Goal: Find specific page/section: Find specific page/section

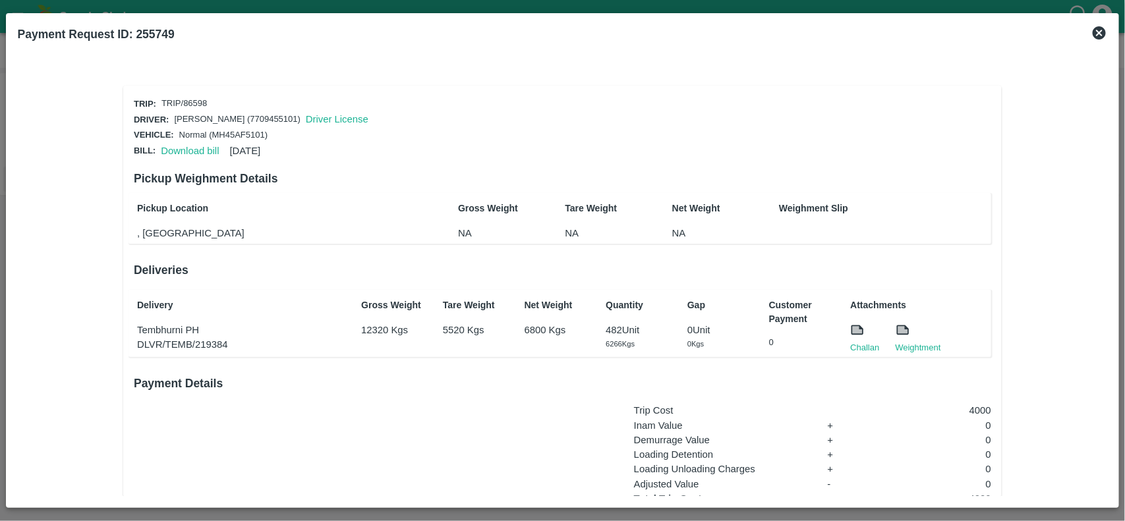
scroll to position [130, 0]
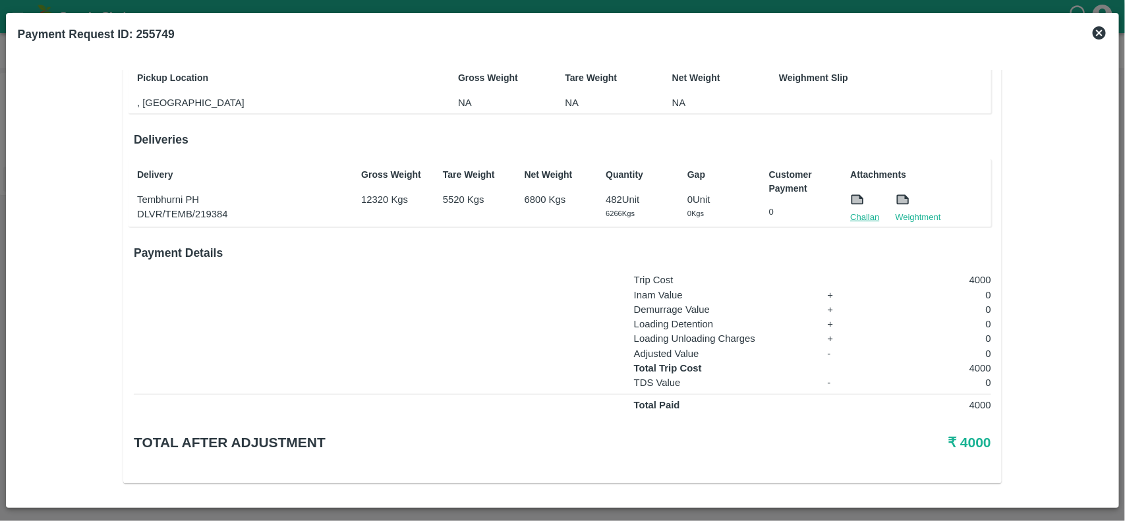
click at [864, 212] on link "Challan" at bounding box center [864, 217] width 29 height 13
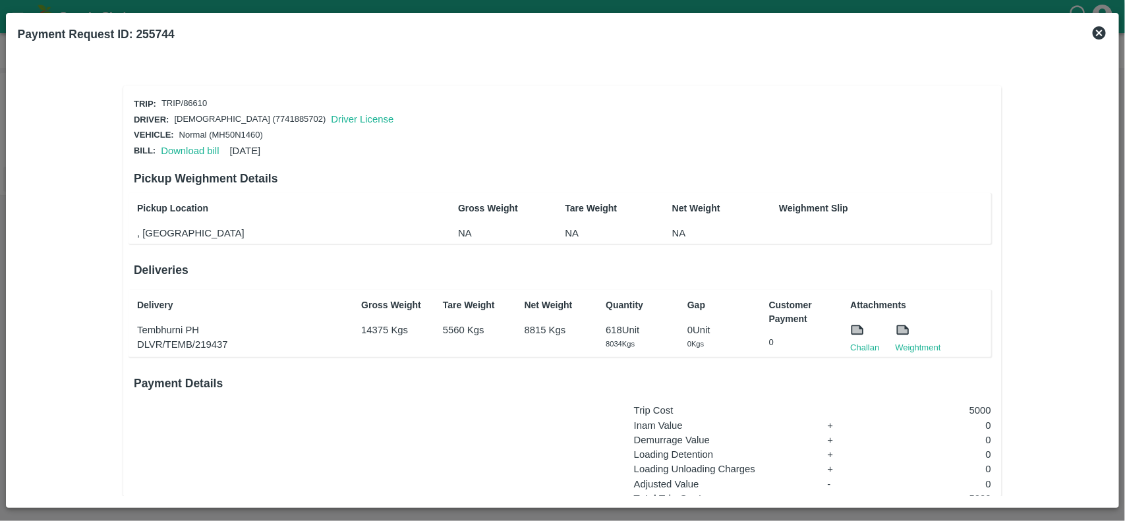
scroll to position [130, 0]
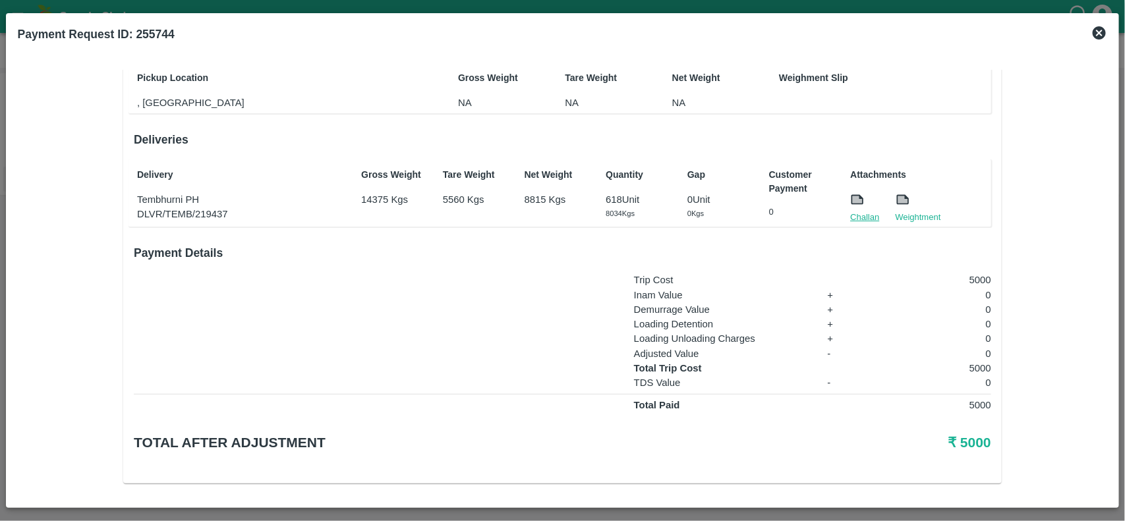
click at [871, 219] on link "Challan" at bounding box center [864, 217] width 29 height 13
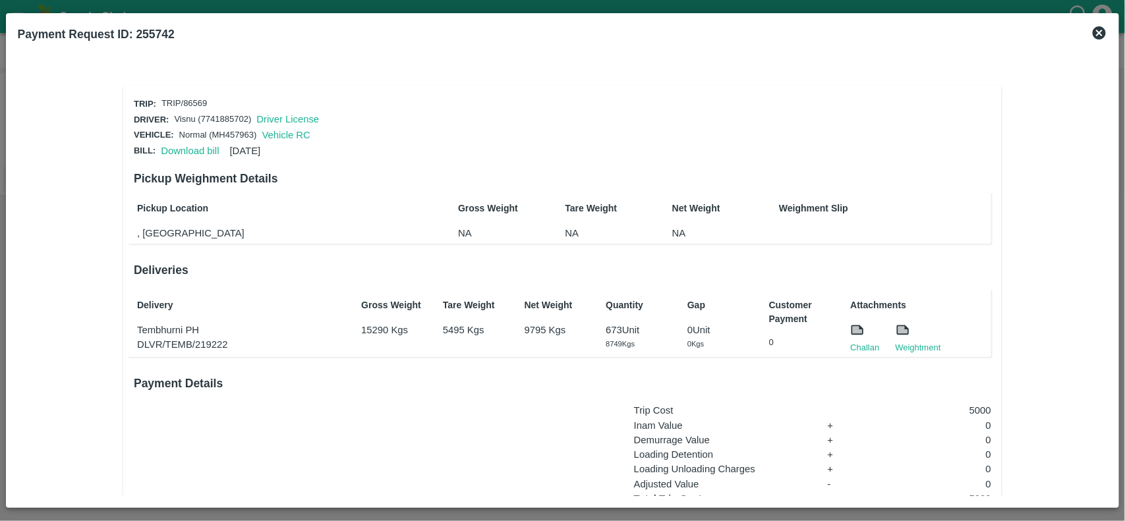
scroll to position [130, 0]
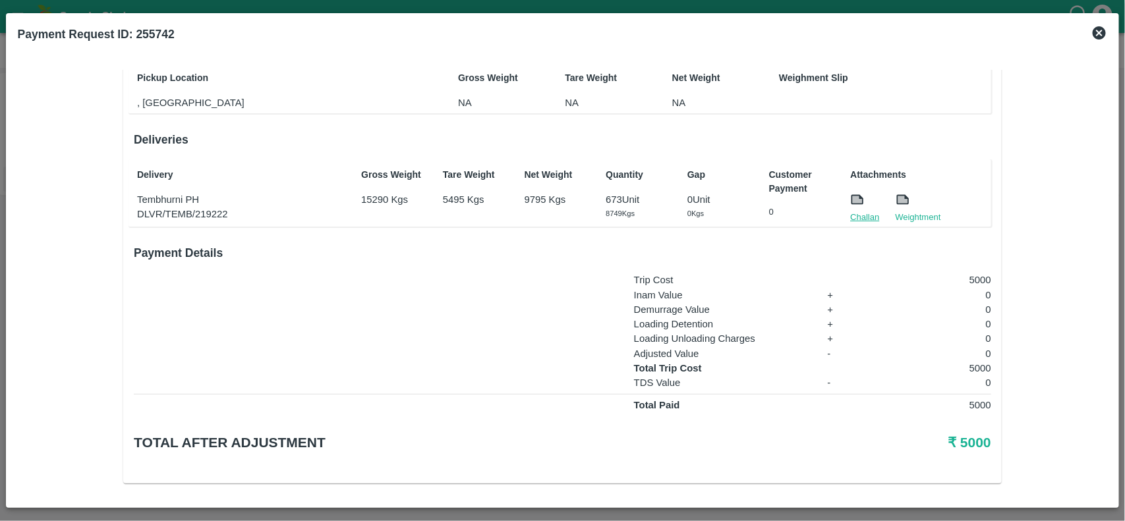
click at [864, 218] on link "Challan" at bounding box center [864, 217] width 29 height 13
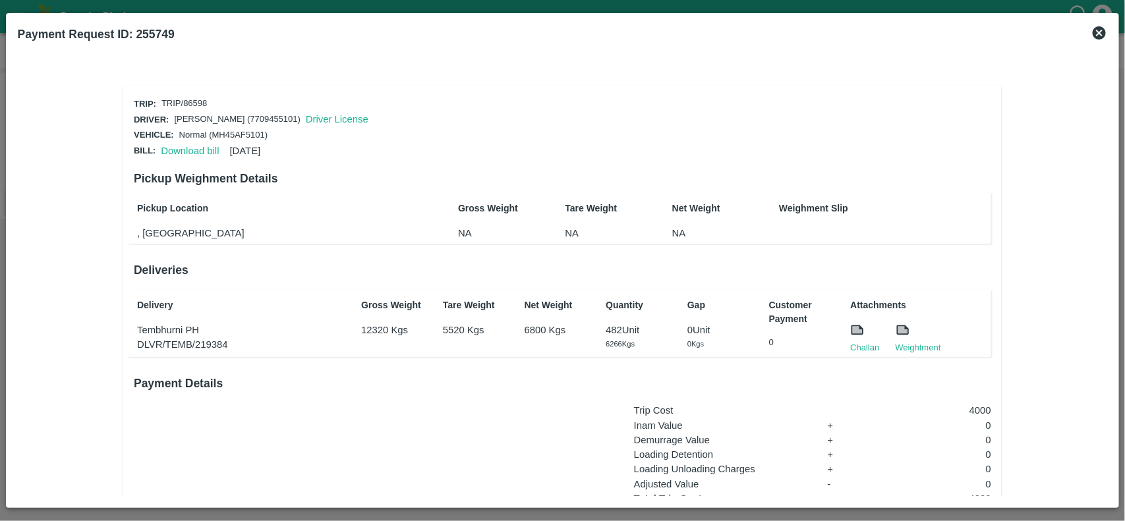
scroll to position [130, 0]
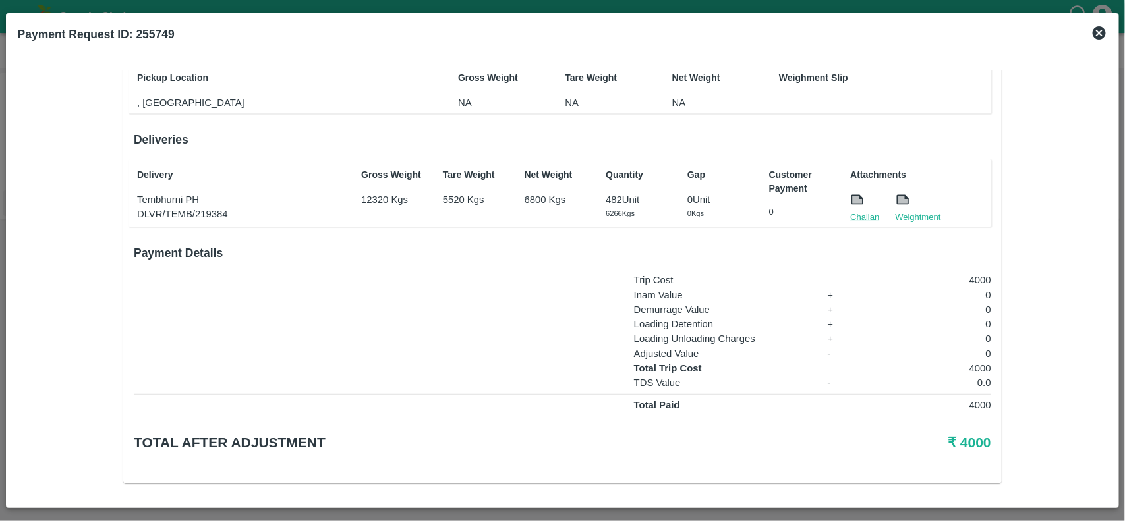
click at [860, 214] on link "Challan" at bounding box center [864, 217] width 29 height 13
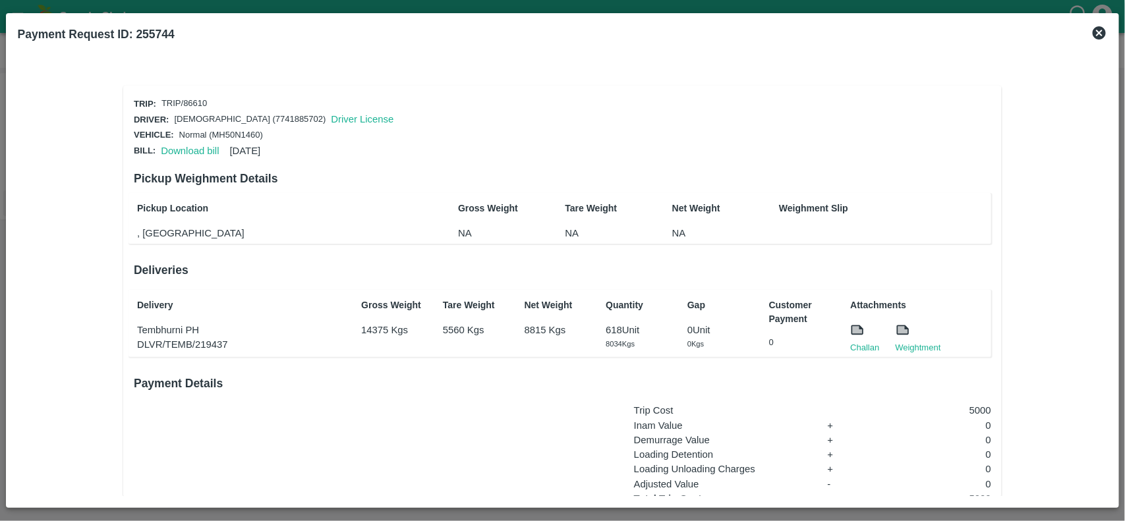
scroll to position [130, 0]
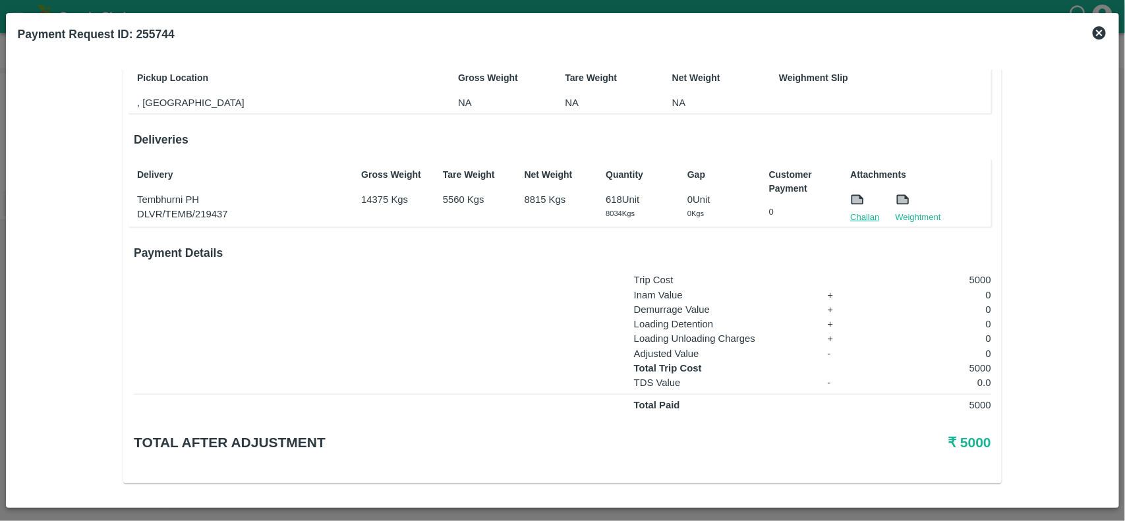
click at [851, 214] on link "Challan" at bounding box center [864, 217] width 29 height 13
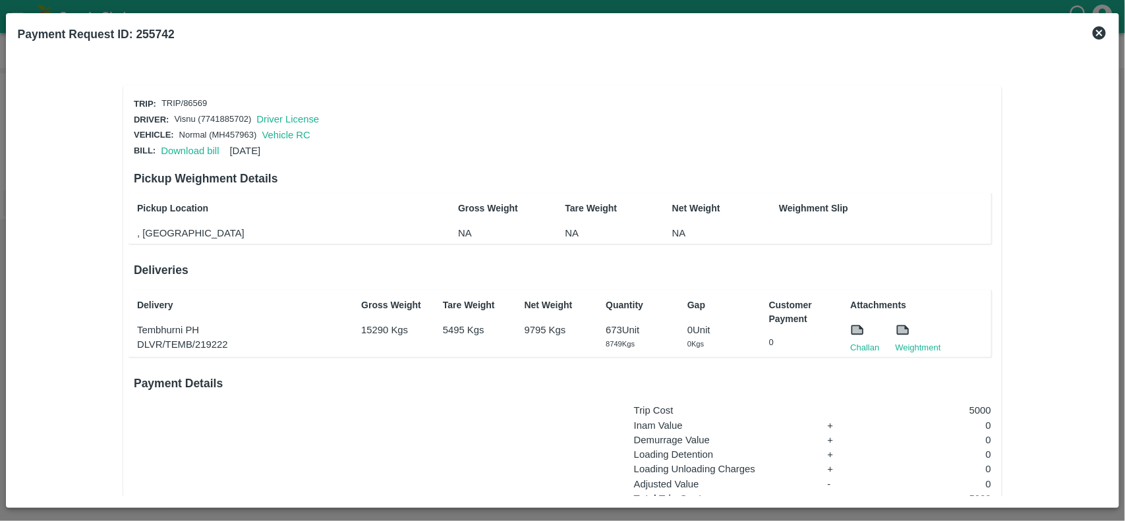
scroll to position [130, 0]
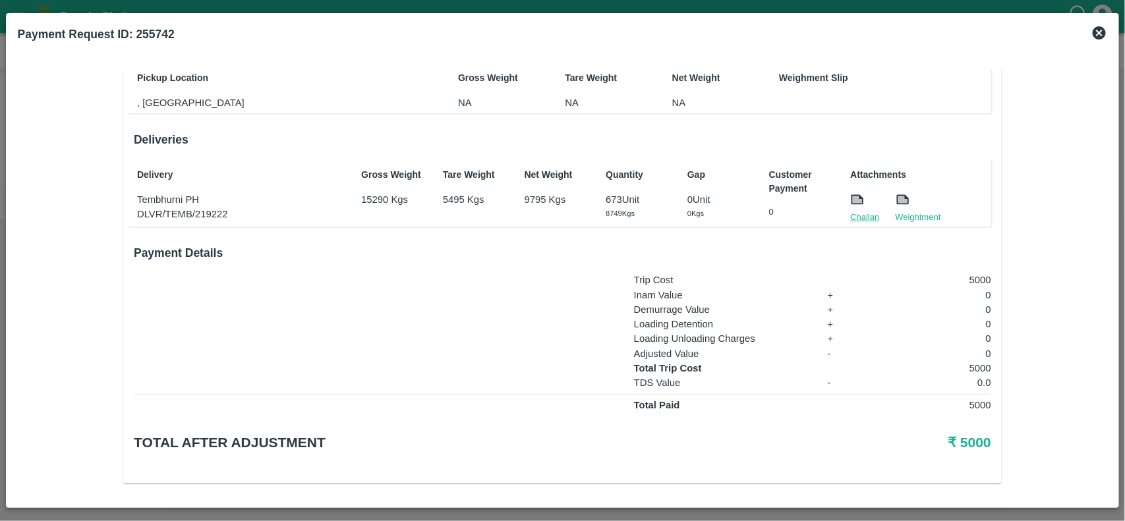
click at [855, 212] on link "Challan" at bounding box center [864, 217] width 29 height 13
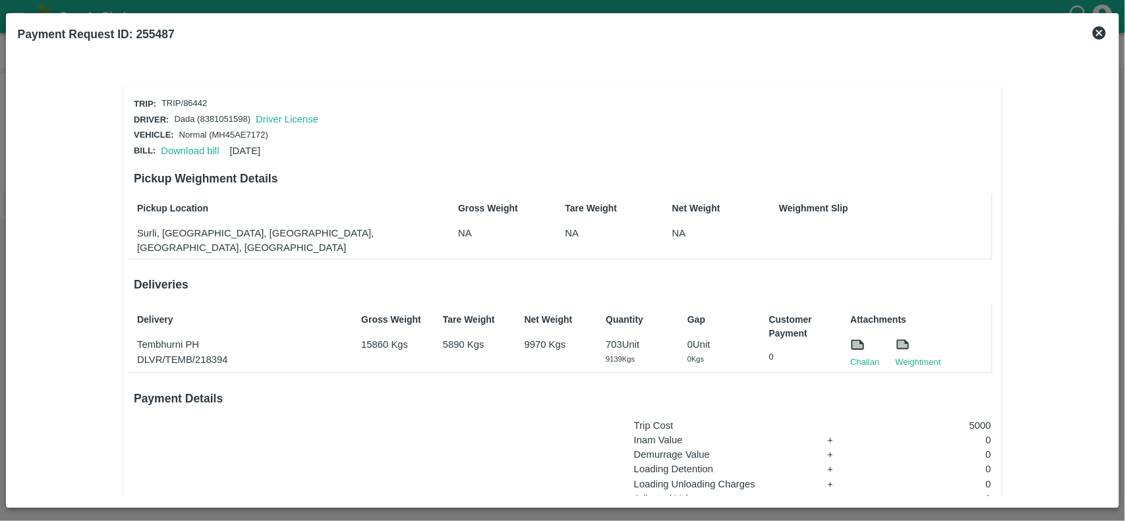
scroll to position [1, 0]
click at [861, 355] on link "Challan" at bounding box center [864, 361] width 29 height 13
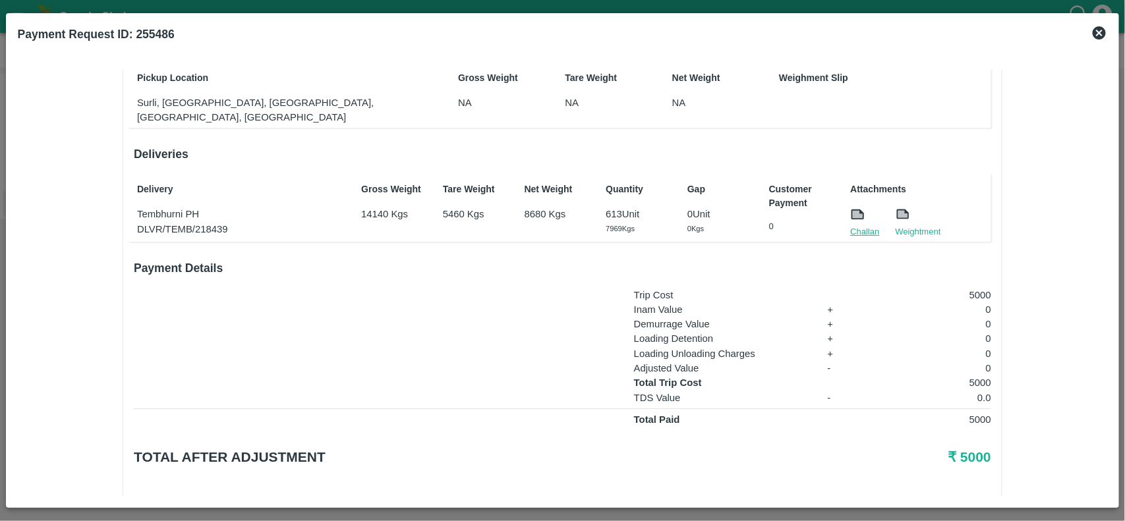
click at [870, 225] on link "Challan" at bounding box center [864, 231] width 29 height 13
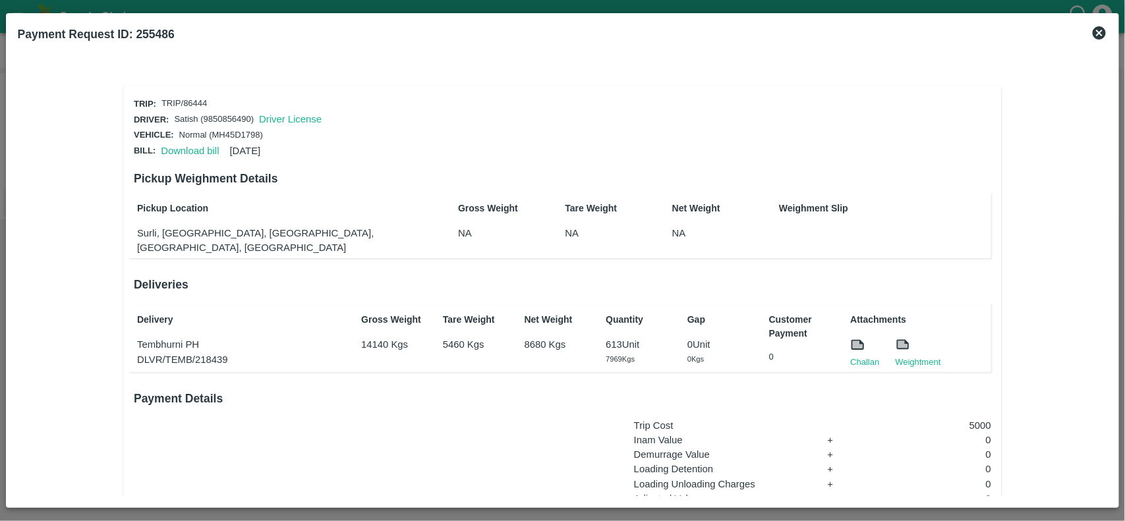
scroll to position [130, 0]
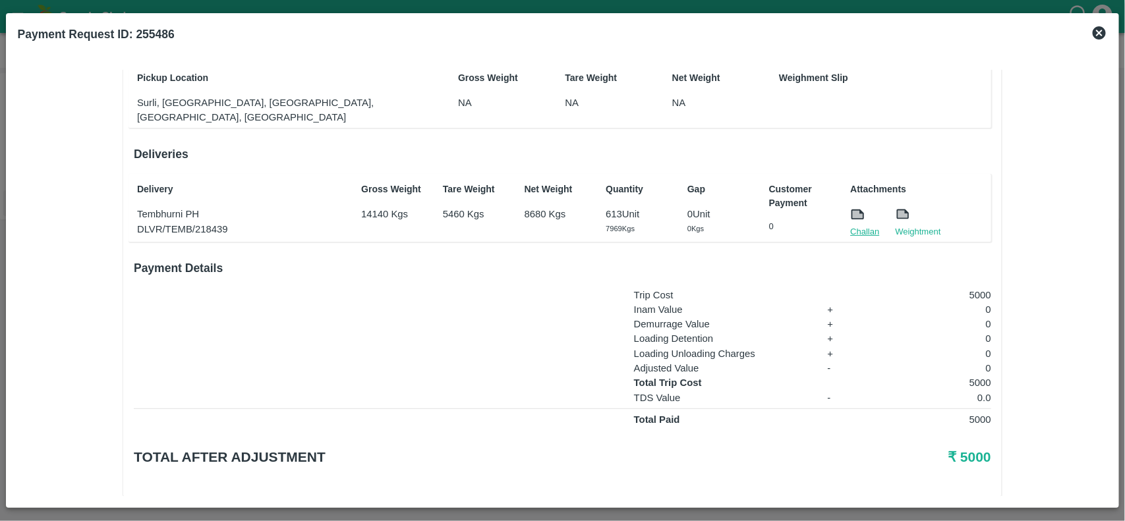
click at [858, 225] on link "Challan" at bounding box center [864, 231] width 29 height 13
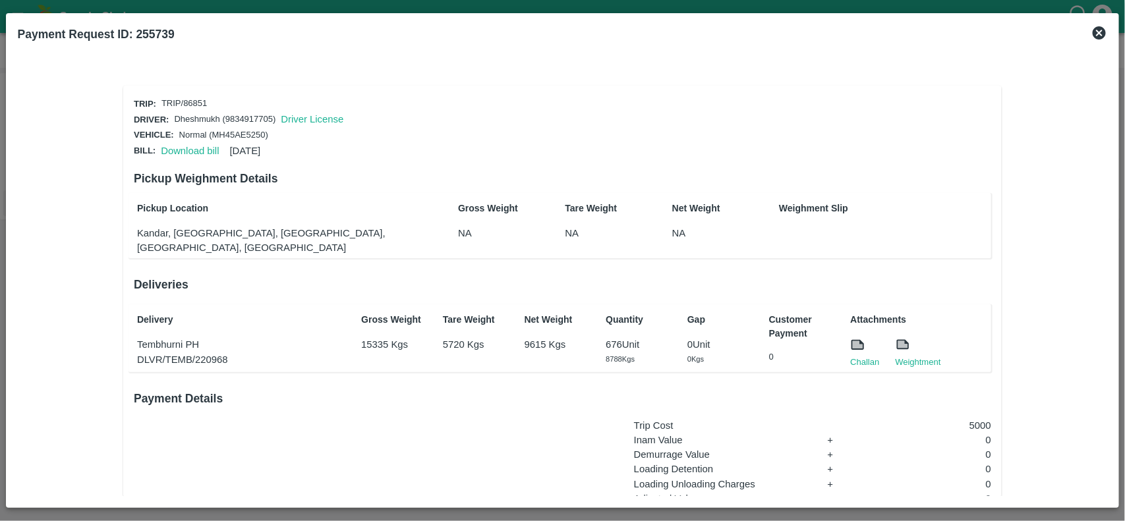
scroll to position [130, 0]
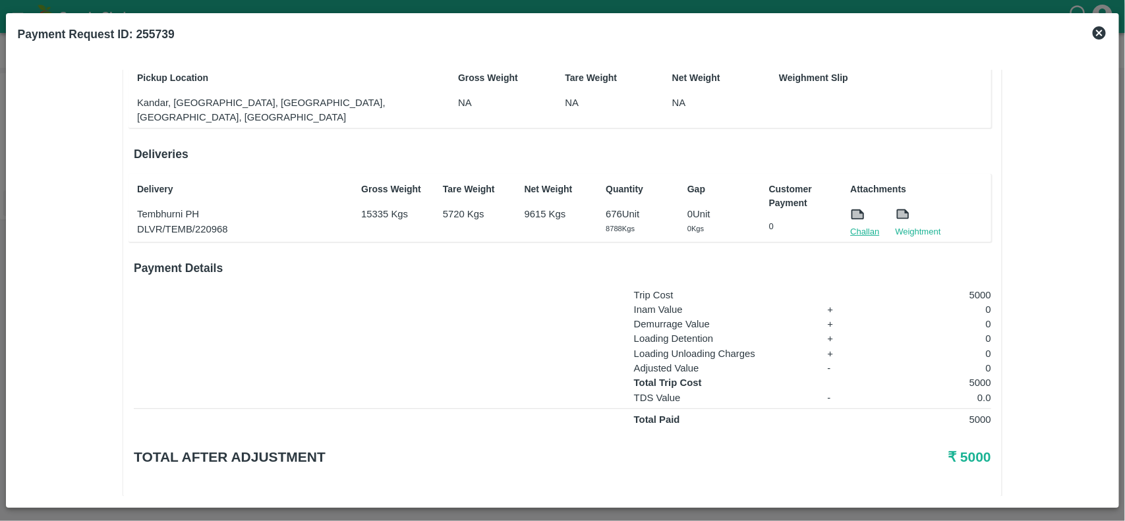
click at [857, 225] on link "Challan" at bounding box center [864, 231] width 29 height 13
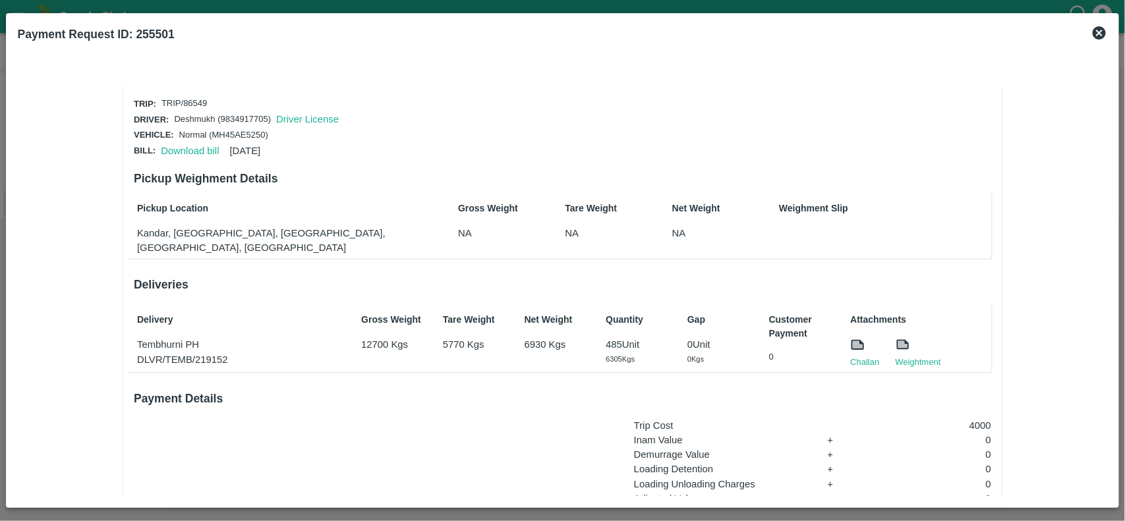
scroll to position [130, 0]
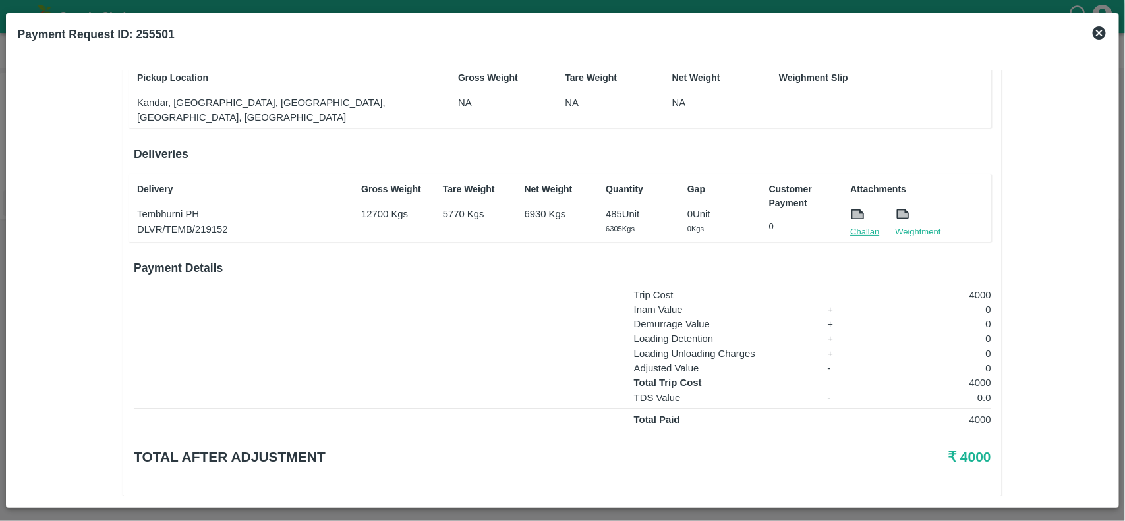
click at [860, 225] on link "Challan" at bounding box center [864, 231] width 29 height 13
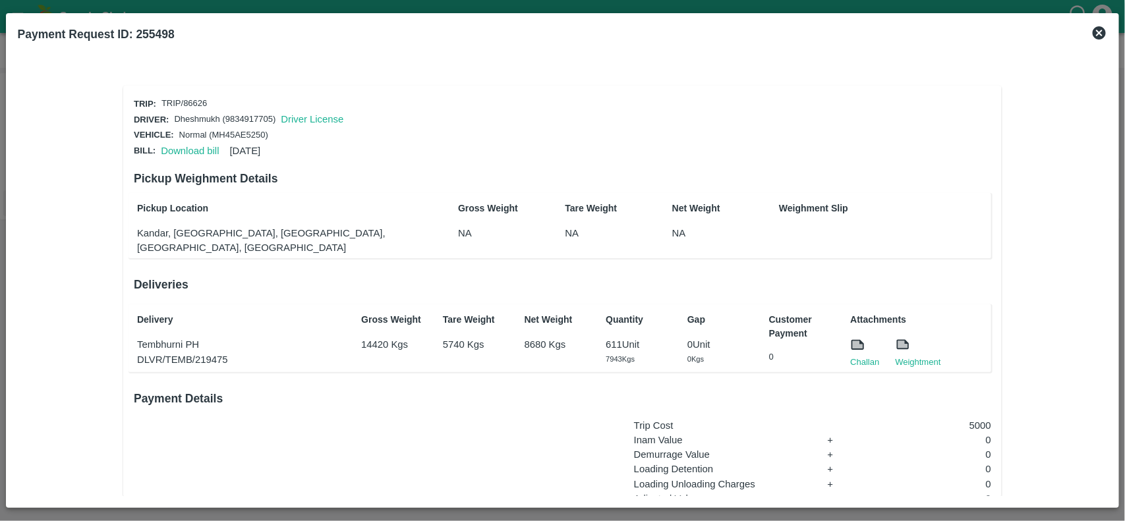
scroll to position [130, 0]
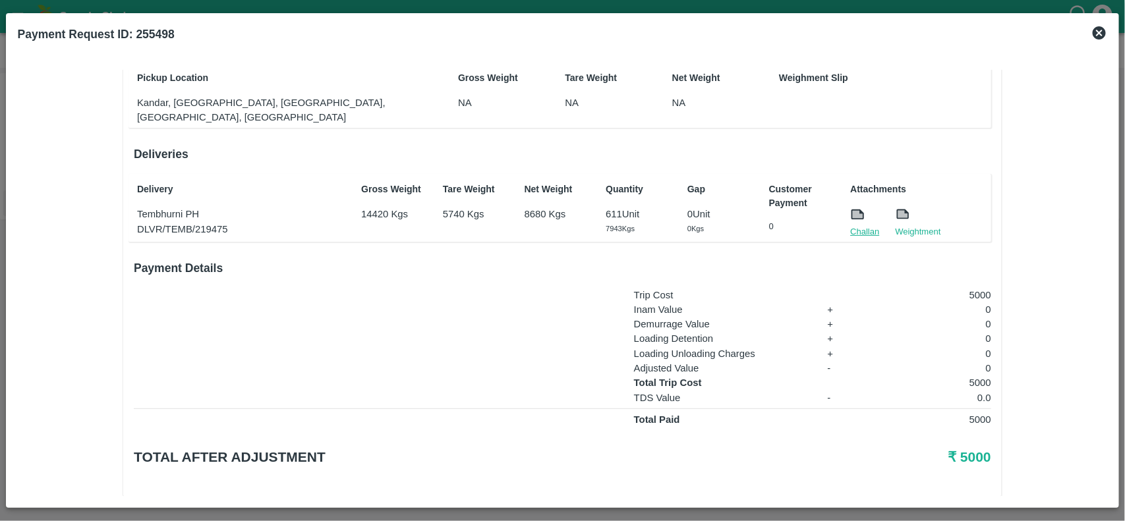
click at [865, 225] on link "Challan" at bounding box center [864, 231] width 29 height 13
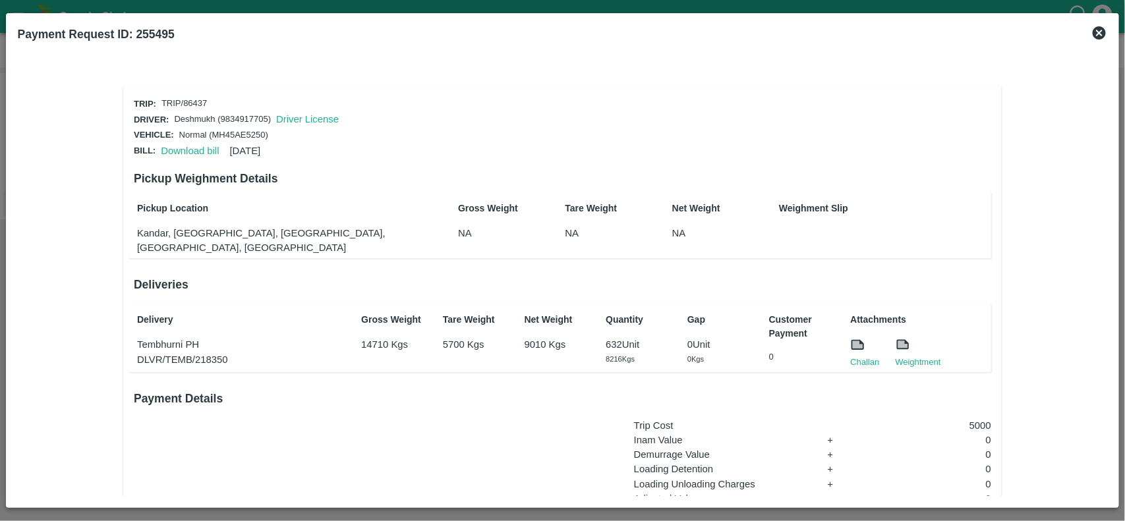
scroll to position [130, 0]
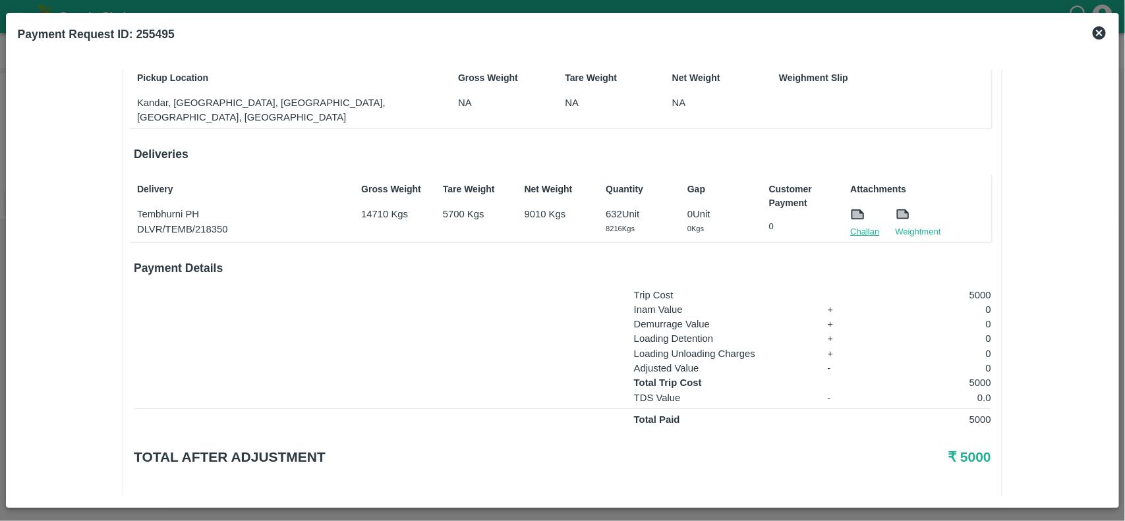
click at [870, 225] on link "Challan" at bounding box center [864, 231] width 29 height 13
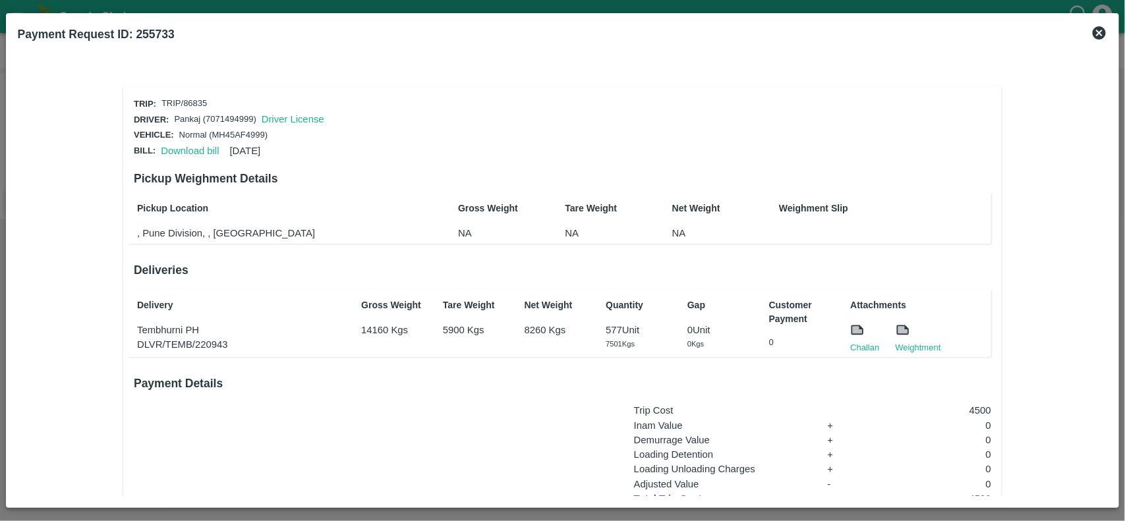
scroll to position [130, 0]
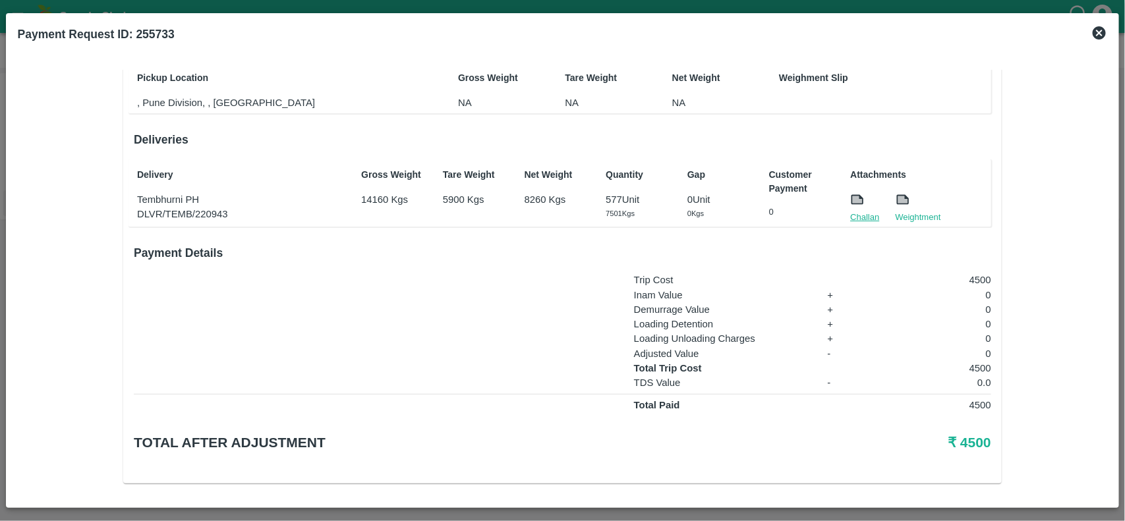
click at [851, 213] on link "Challan" at bounding box center [864, 217] width 29 height 13
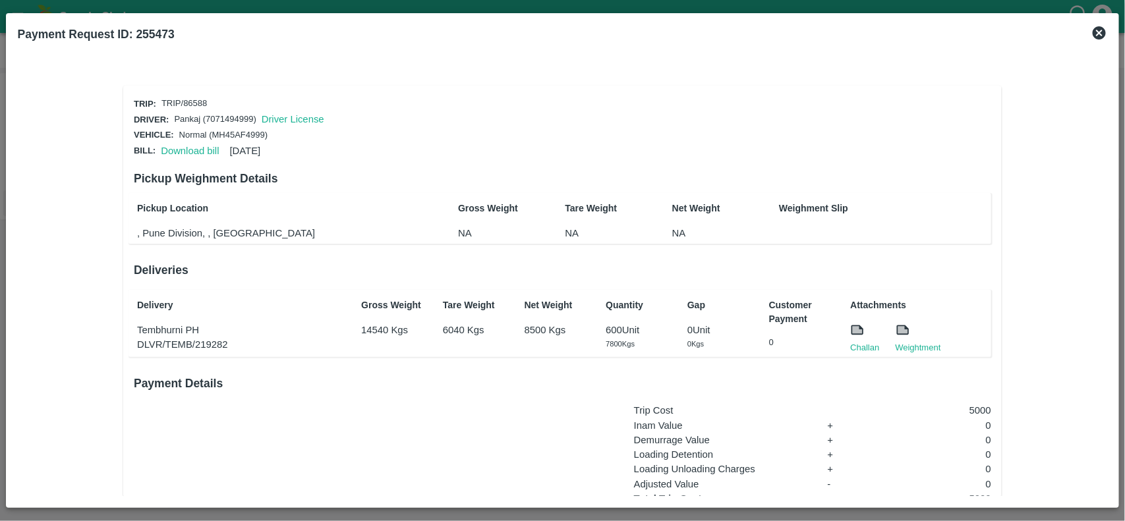
scroll to position [130, 0]
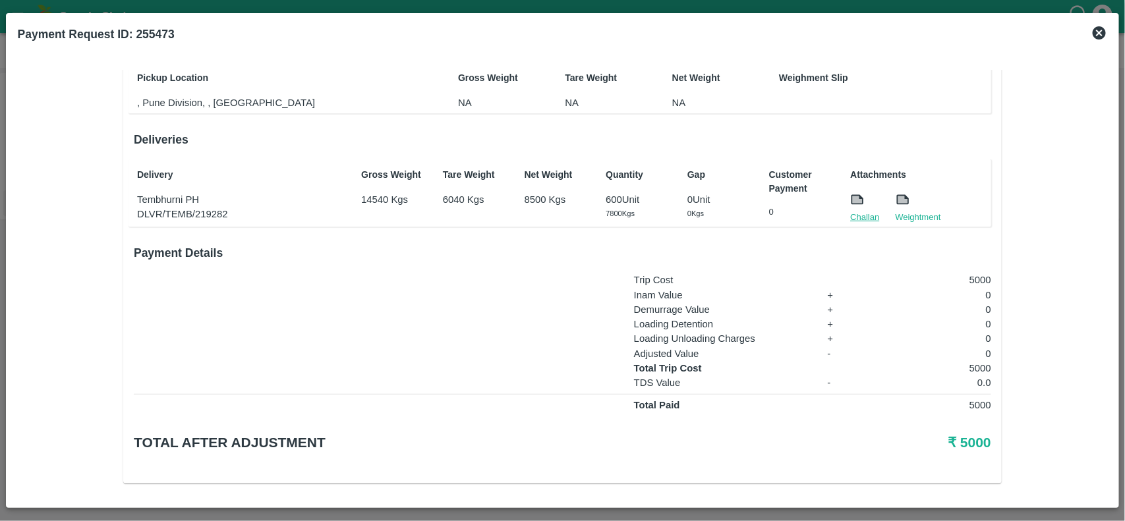
click at [875, 217] on link "Challan" at bounding box center [864, 217] width 29 height 13
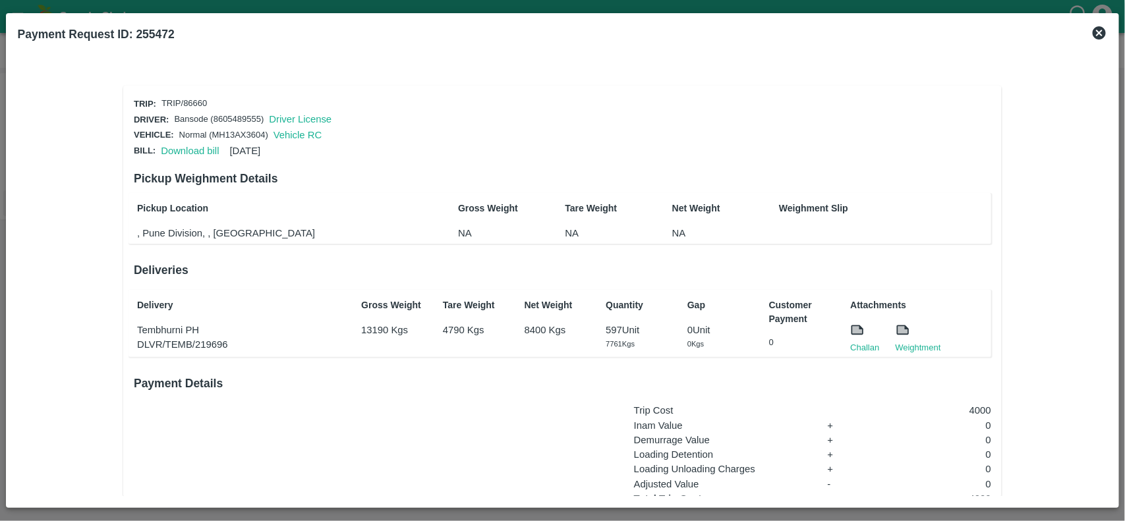
scroll to position [130, 0]
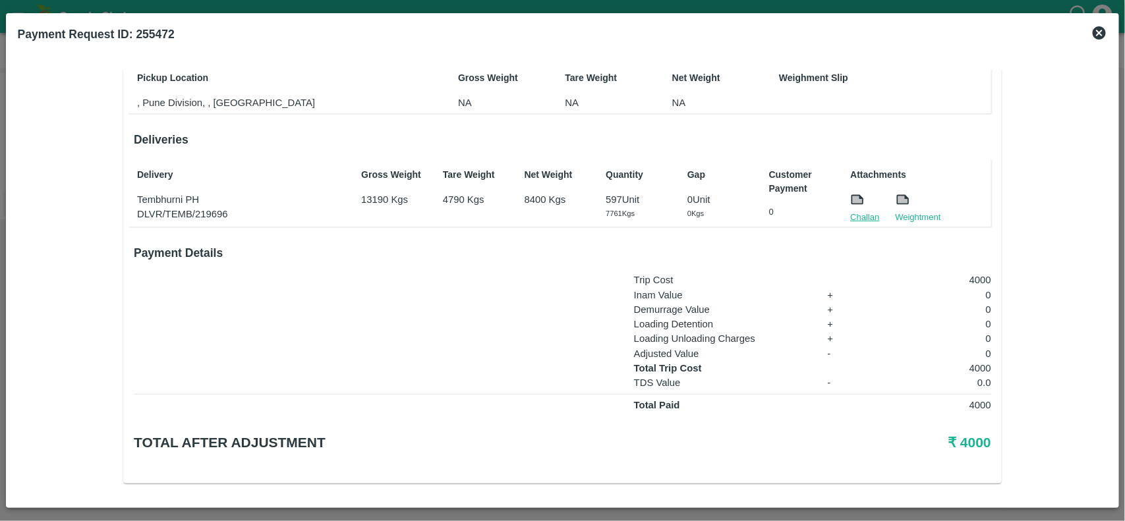
click at [865, 212] on link "Challan" at bounding box center [864, 217] width 29 height 13
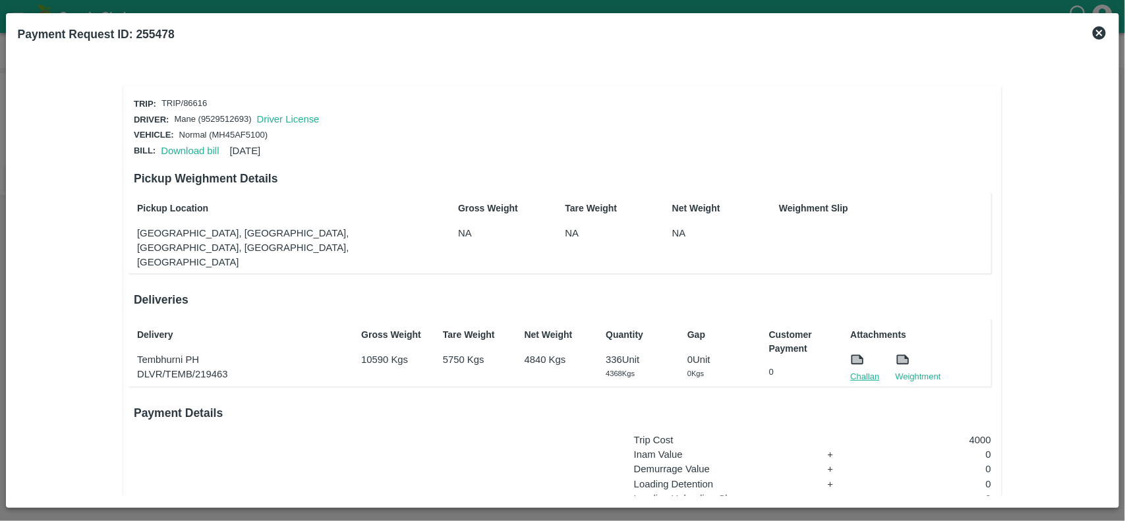
click at [865, 370] on link "Challan" at bounding box center [864, 376] width 29 height 13
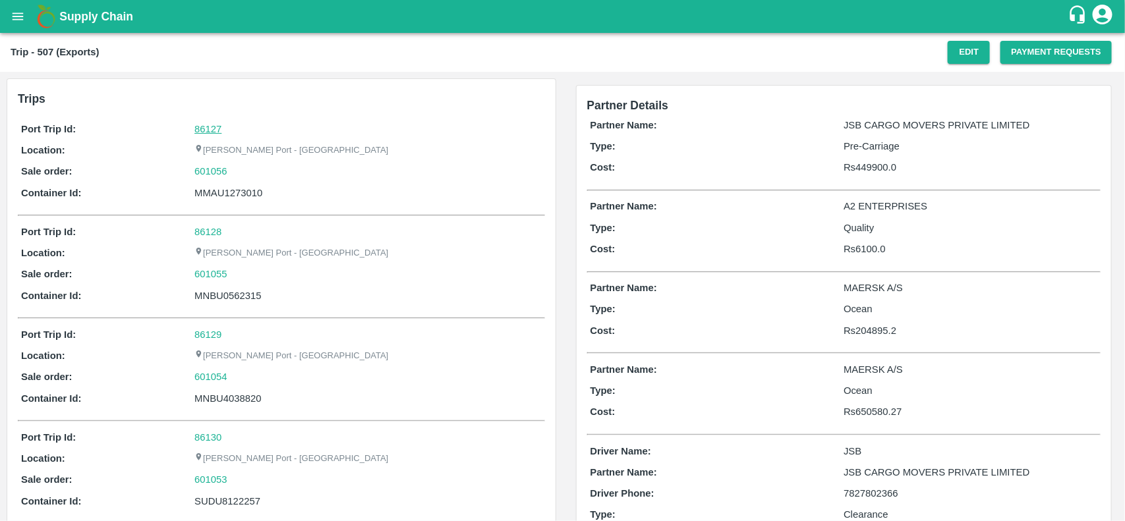
click at [209, 127] on link "86127" at bounding box center [207, 129] width 27 height 11
click at [237, 173] on div "601056" at bounding box center [367, 171] width 347 height 14
copy link "601056"
click at [237, 173] on div "601056" at bounding box center [367, 171] width 347 height 14
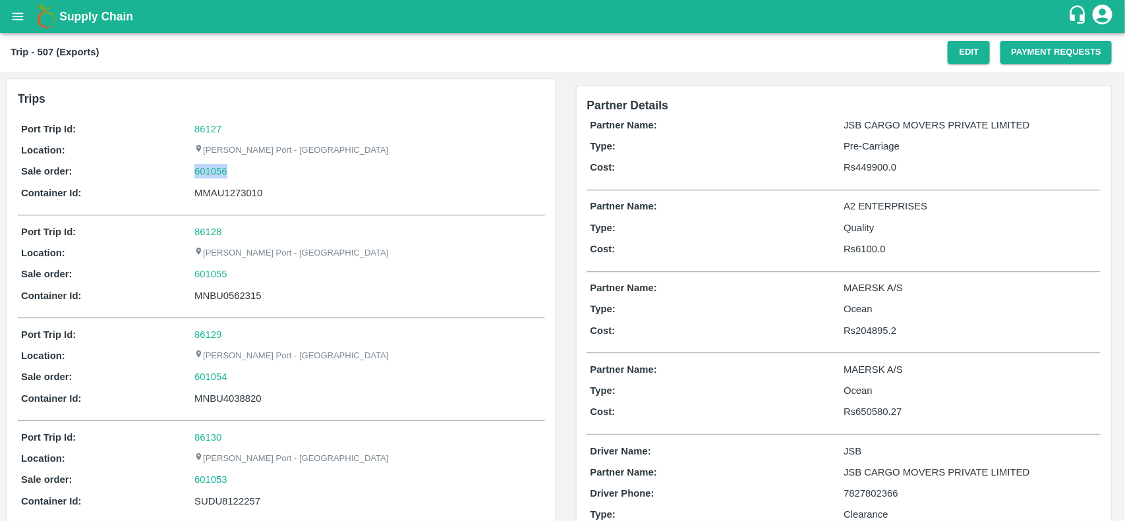
click at [237, 173] on div "601056" at bounding box center [367, 171] width 347 height 14
click at [192, 168] on p "Sale order:" at bounding box center [107, 171] width 173 height 14
click at [199, 168] on link "601056" at bounding box center [210, 171] width 33 height 14
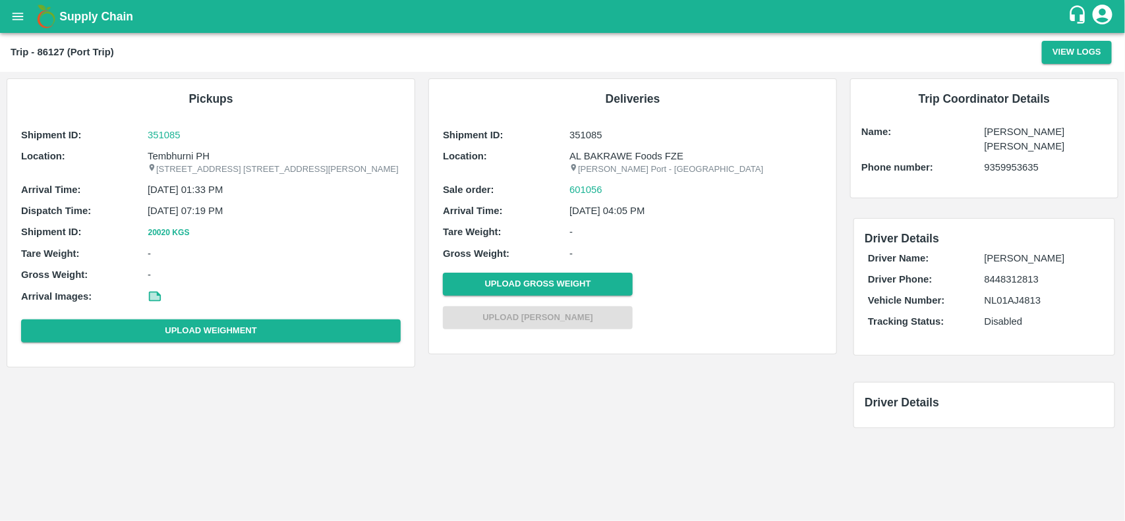
click at [186, 160] on p "Tembhurni PH" at bounding box center [274, 156] width 253 height 14
copy p "Tembhurni PH"
click at [186, 160] on p "Tembhurni PH" at bounding box center [274, 156] width 253 height 14
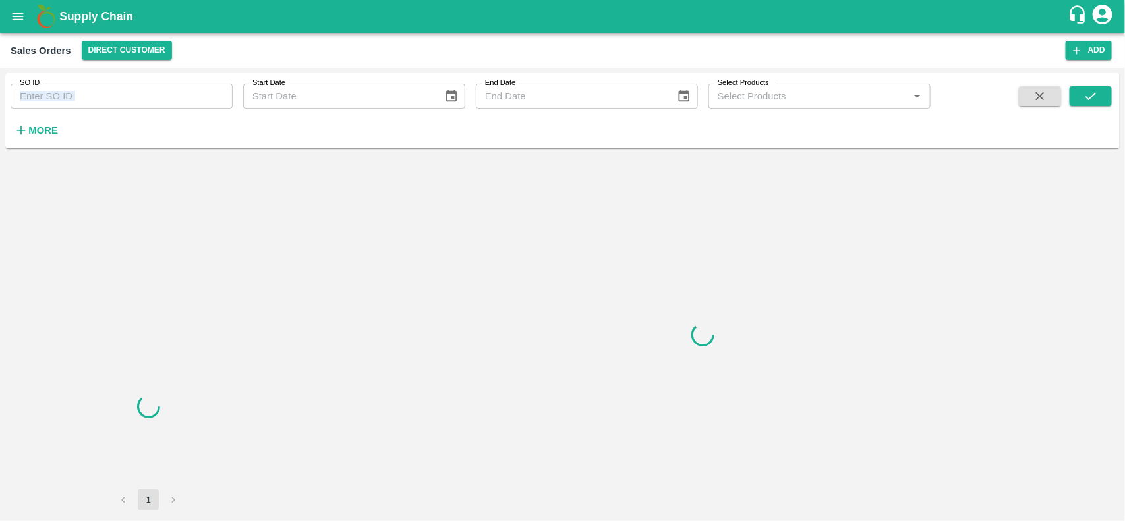
drag, startPoint x: 147, startPoint y: 111, endPoint x: 146, endPoint y: 98, distance: 13.2
click at [146, 98] on div "SO ID SO ID Start Date Start Date End Date End Date Select Products Select Prod…" at bounding box center [465, 107] width 930 height 69
click at [146, 98] on input "SO ID" at bounding box center [122, 96] width 222 height 25
click at [146, 98] on input "601056" at bounding box center [122, 96] width 222 height 25
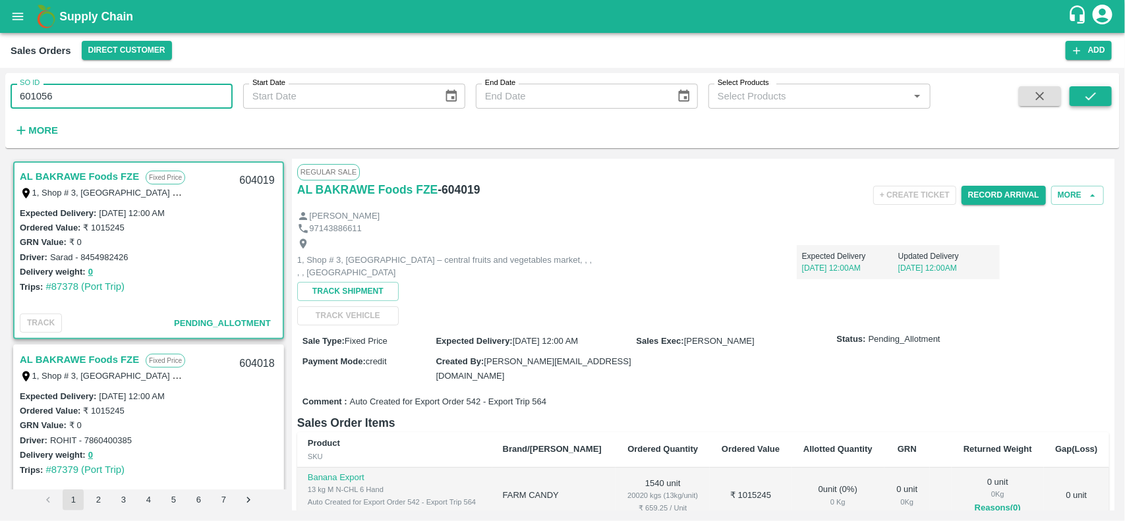
type input "601056"
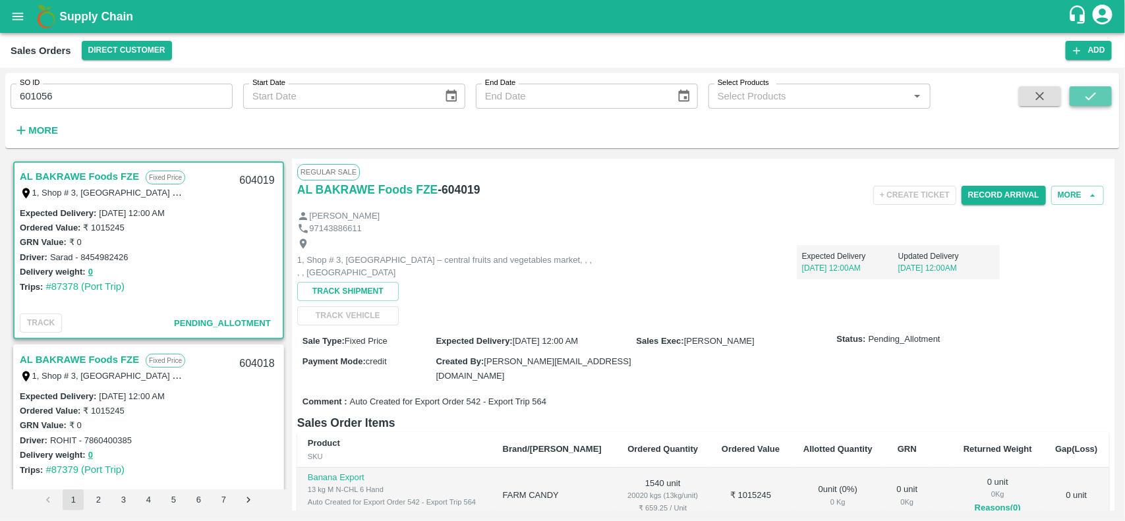
click at [1092, 102] on icon "submit" at bounding box center [1090, 96] width 14 height 14
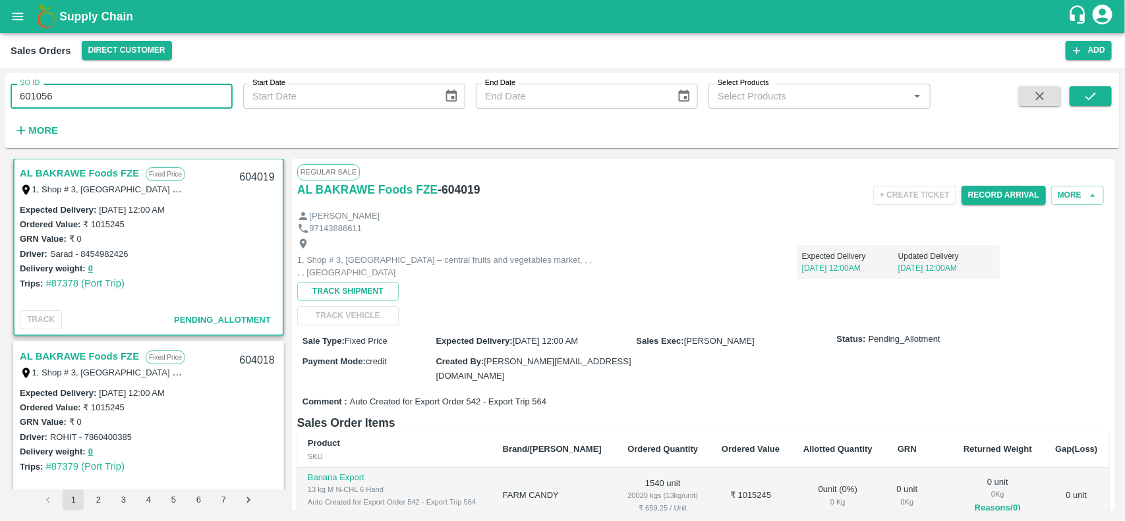
click at [96, 94] on input "601056" at bounding box center [122, 96] width 222 height 25
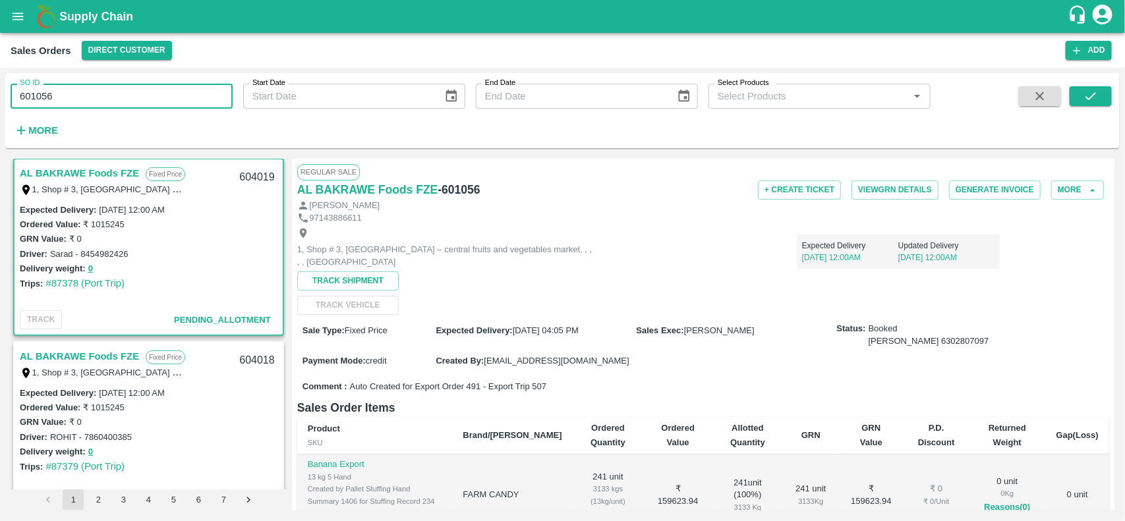
click at [96, 94] on input "601056" at bounding box center [122, 96] width 222 height 25
paste input "text"
type input "601056"
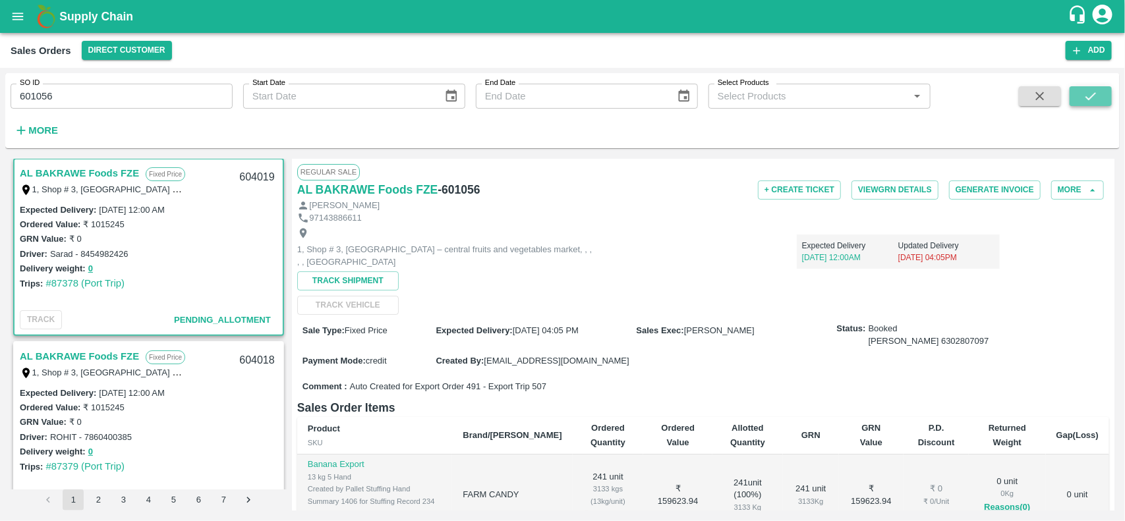
click at [1079, 99] on button "submit" at bounding box center [1090, 96] width 42 height 20
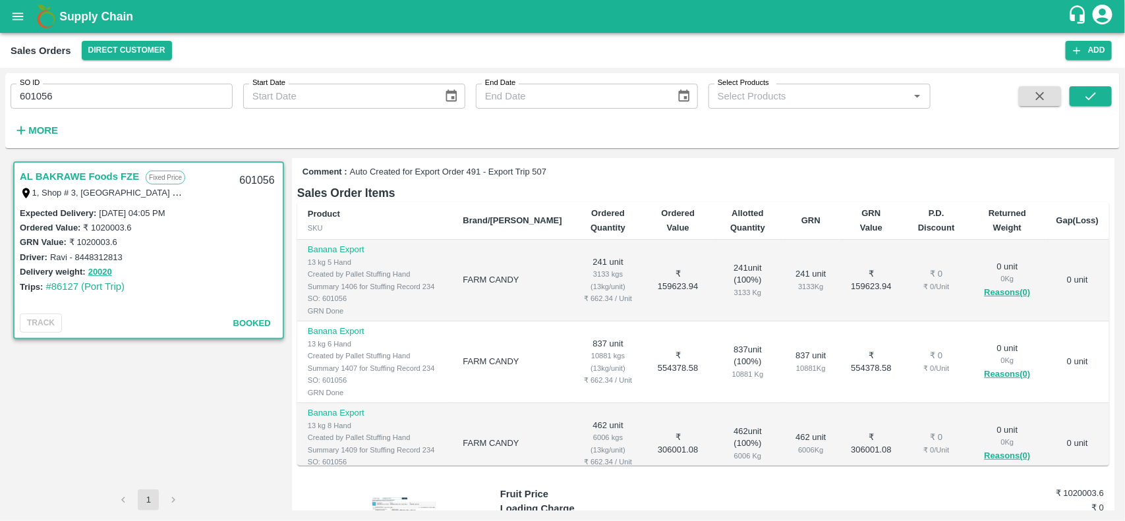
scroll to position [215, 0]
